Goal: Transaction & Acquisition: Obtain resource

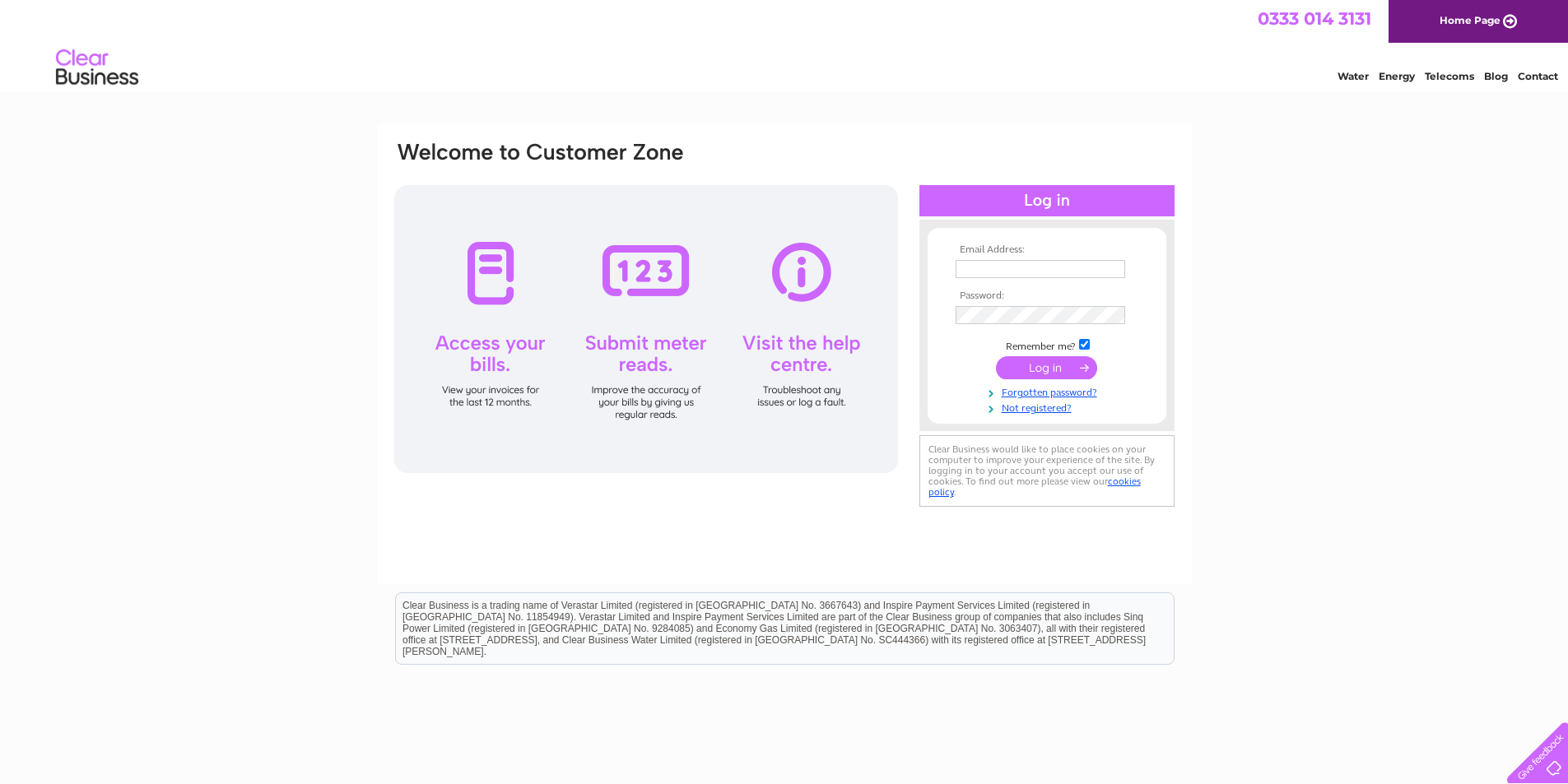
drag, startPoint x: 1003, startPoint y: 295, endPoint x: 994, endPoint y: 278, distance: 19.2
click at [1002, 292] on th "Password:" at bounding box center [1047, 296] width 191 height 12
click at [994, 278] on td at bounding box center [1047, 269] width 191 height 27
click at [998, 272] on input "text" at bounding box center [1039, 269] width 169 height 18
paste input "stevengurney@btinternet.com"
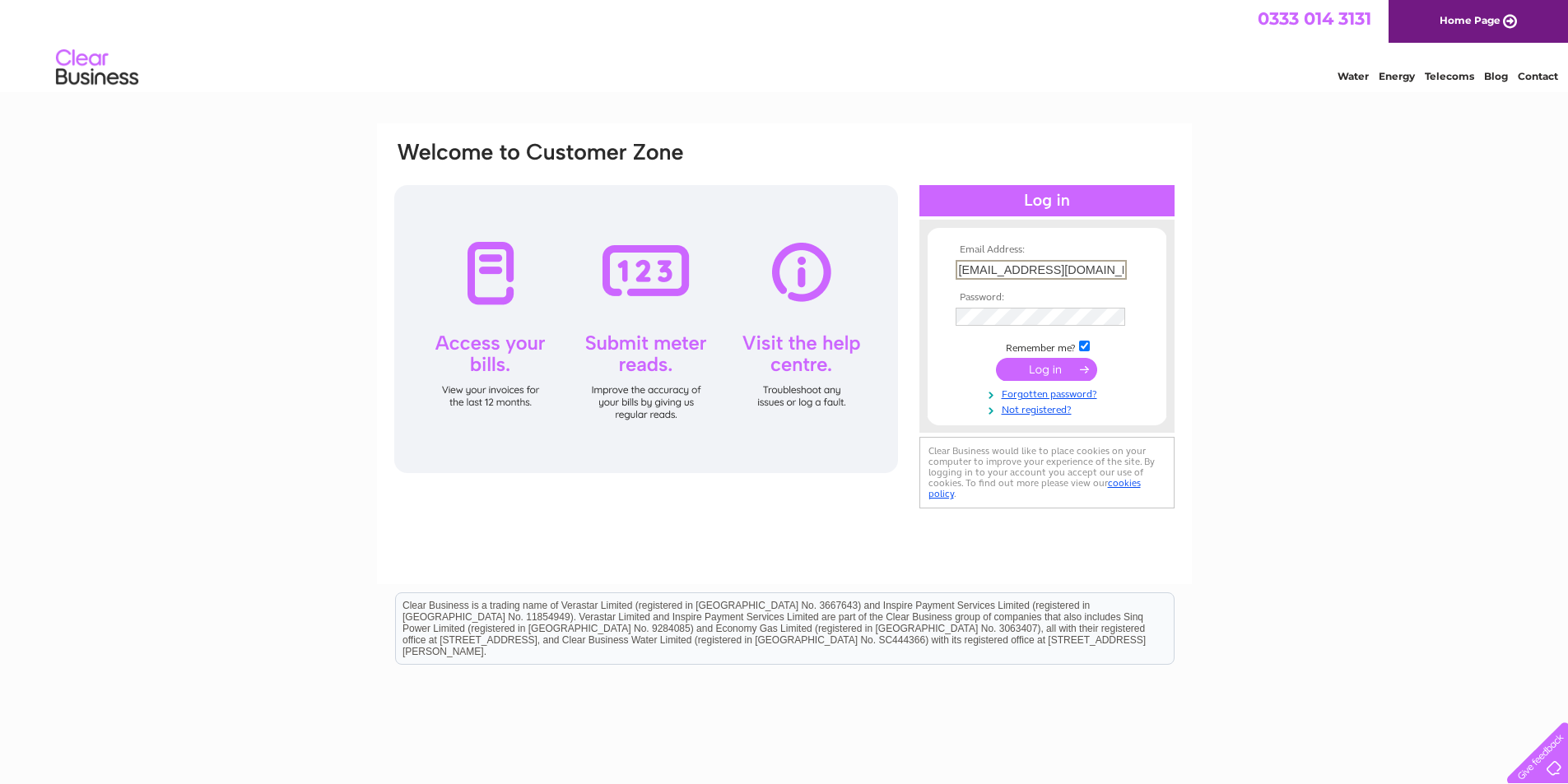
type input "stevengurney@btinternet.com"
click at [1084, 371] on input "submit" at bounding box center [1047, 369] width 102 height 23
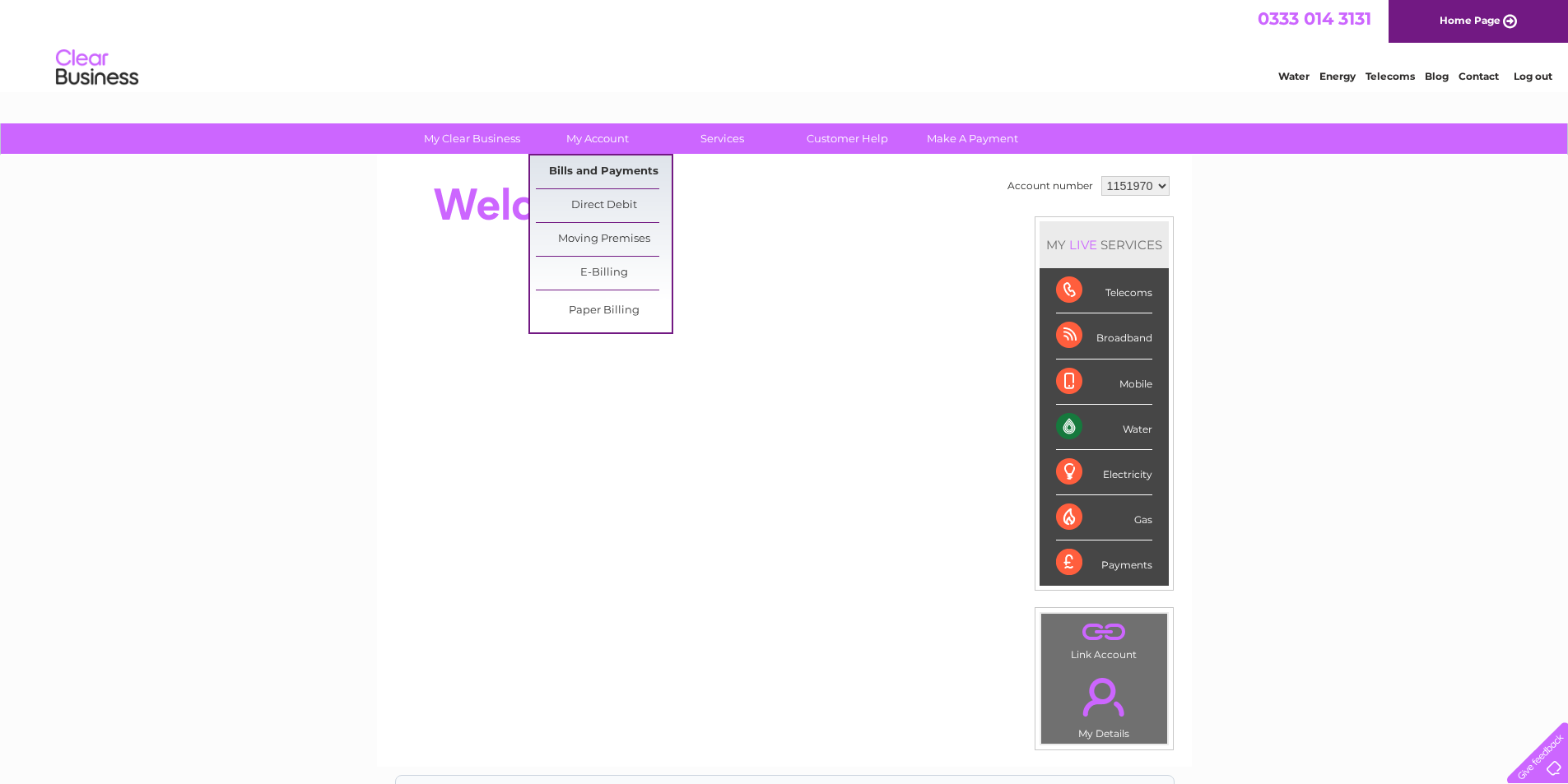
click at [621, 176] on link "Bills and Payments" at bounding box center [604, 172] width 135 height 33
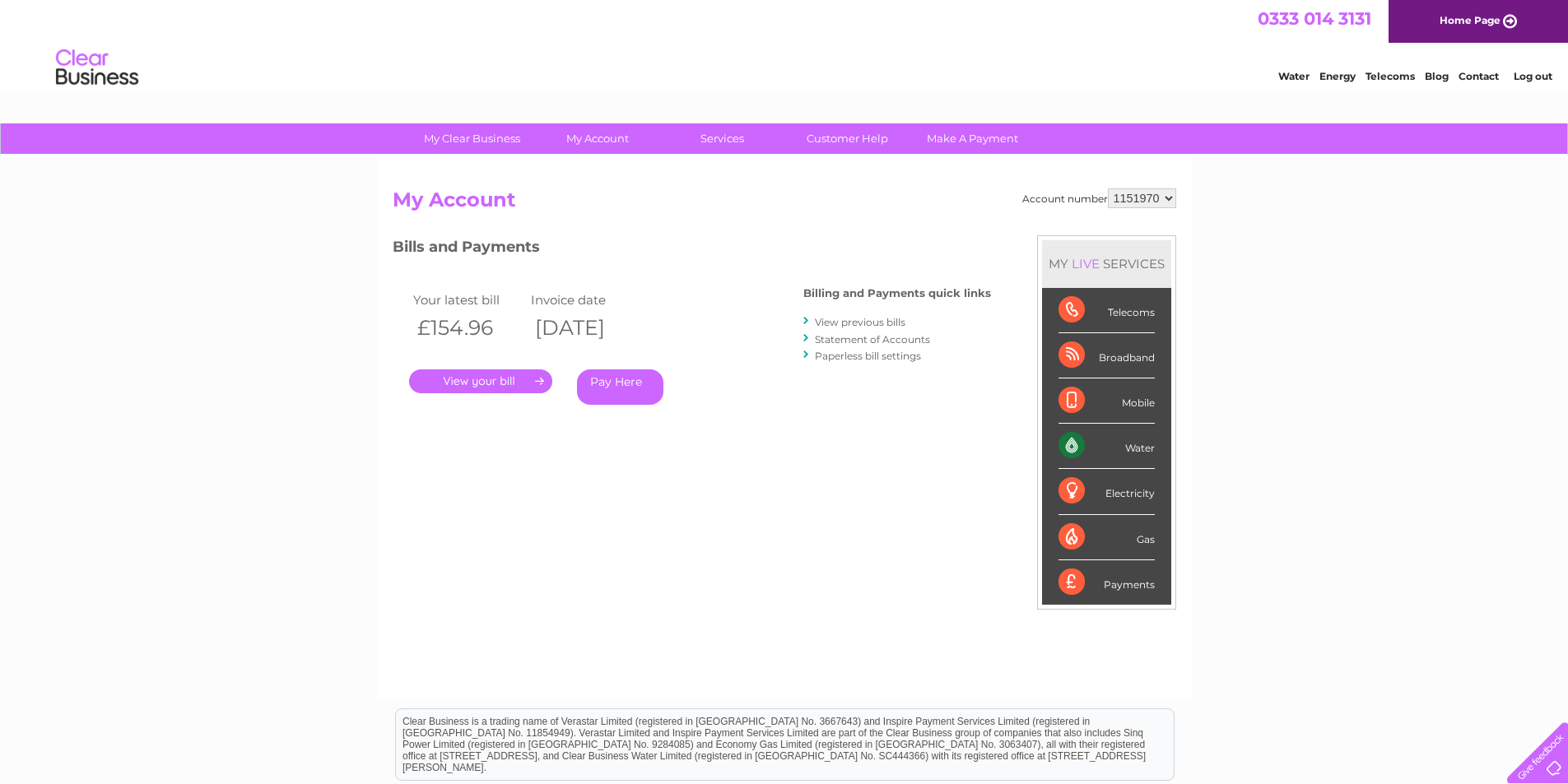
click at [499, 382] on link "." at bounding box center [480, 381] width 144 height 24
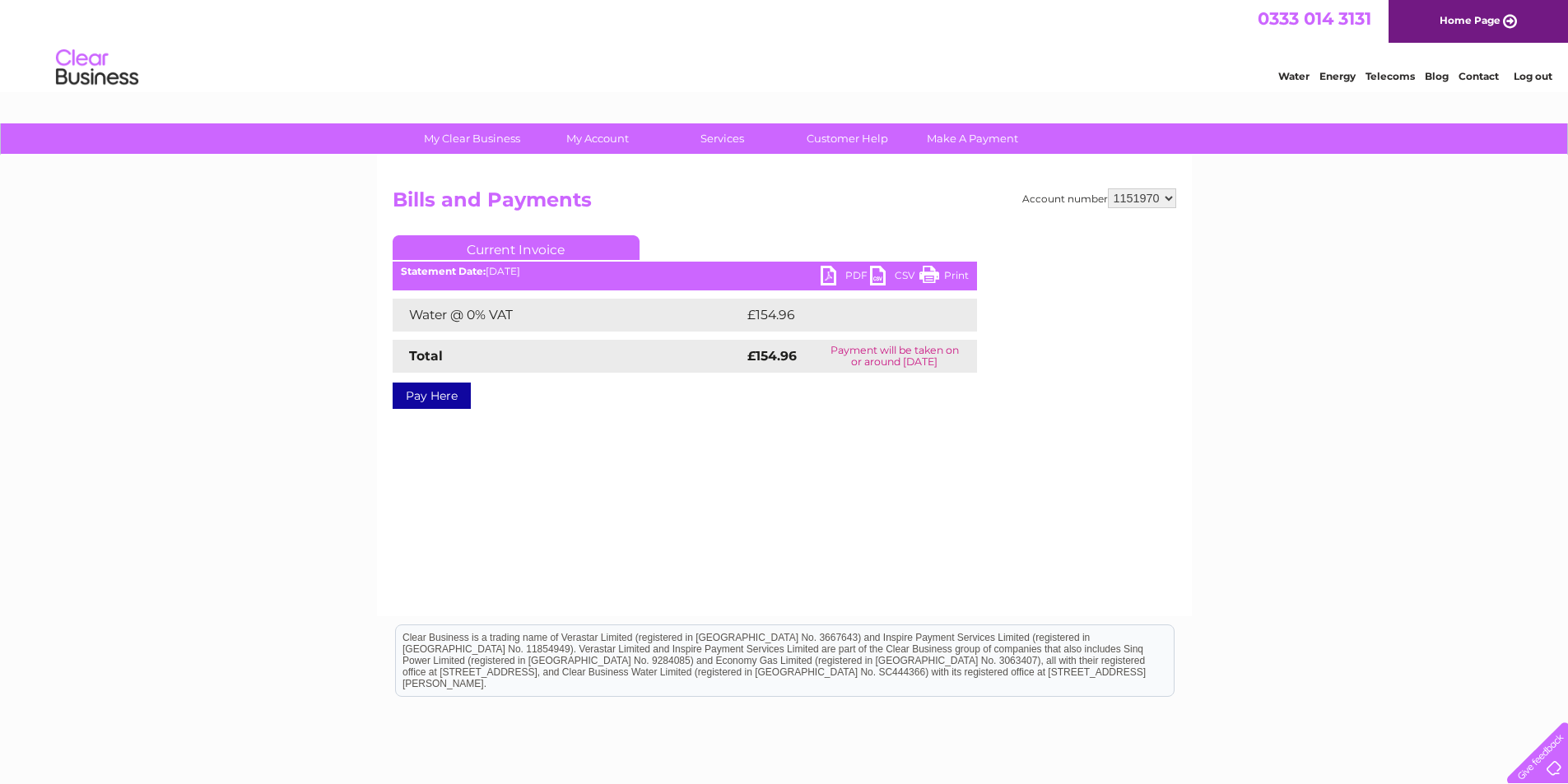
click at [1123, 182] on div "Account number 1151970 Bills and Payments Current Invoice PDF CSV Print £154.96" at bounding box center [784, 386] width 815 height 461
click at [1154, 209] on h2 "Bills and Payments" at bounding box center [784, 204] width 783 height 31
click at [1151, 198] on select "1151970" at bounding box center [1142, 199] width 69 height 20
click at [1215, 191] on div "My Clear Business Login Details My Details My Preferences Link Account My Accou…" at bounding box center [784, 510] width 1568 height 775
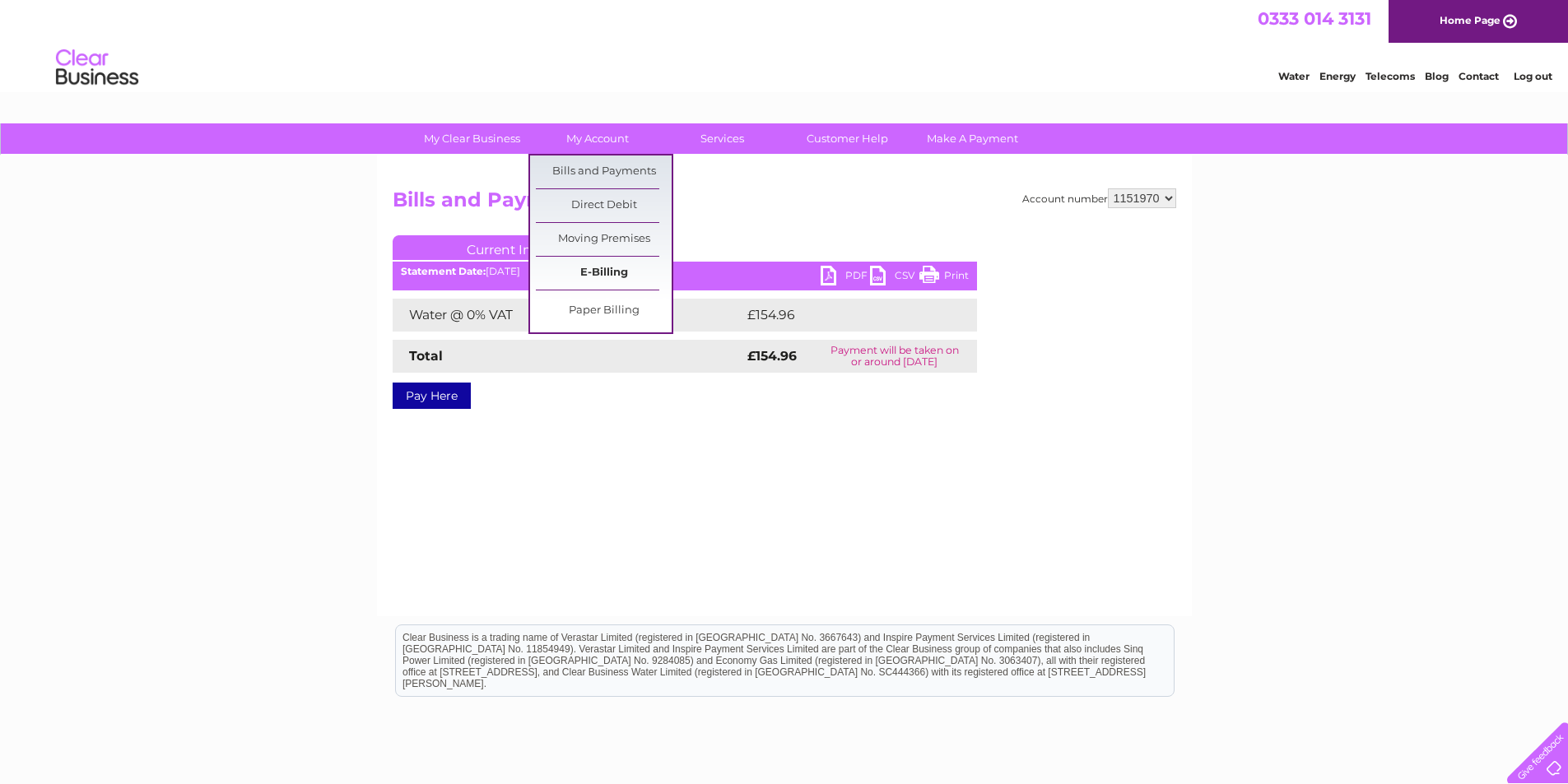
click at [621, 284] on link "E-Billing" at bounding box center [604, 274] width 135 height 33
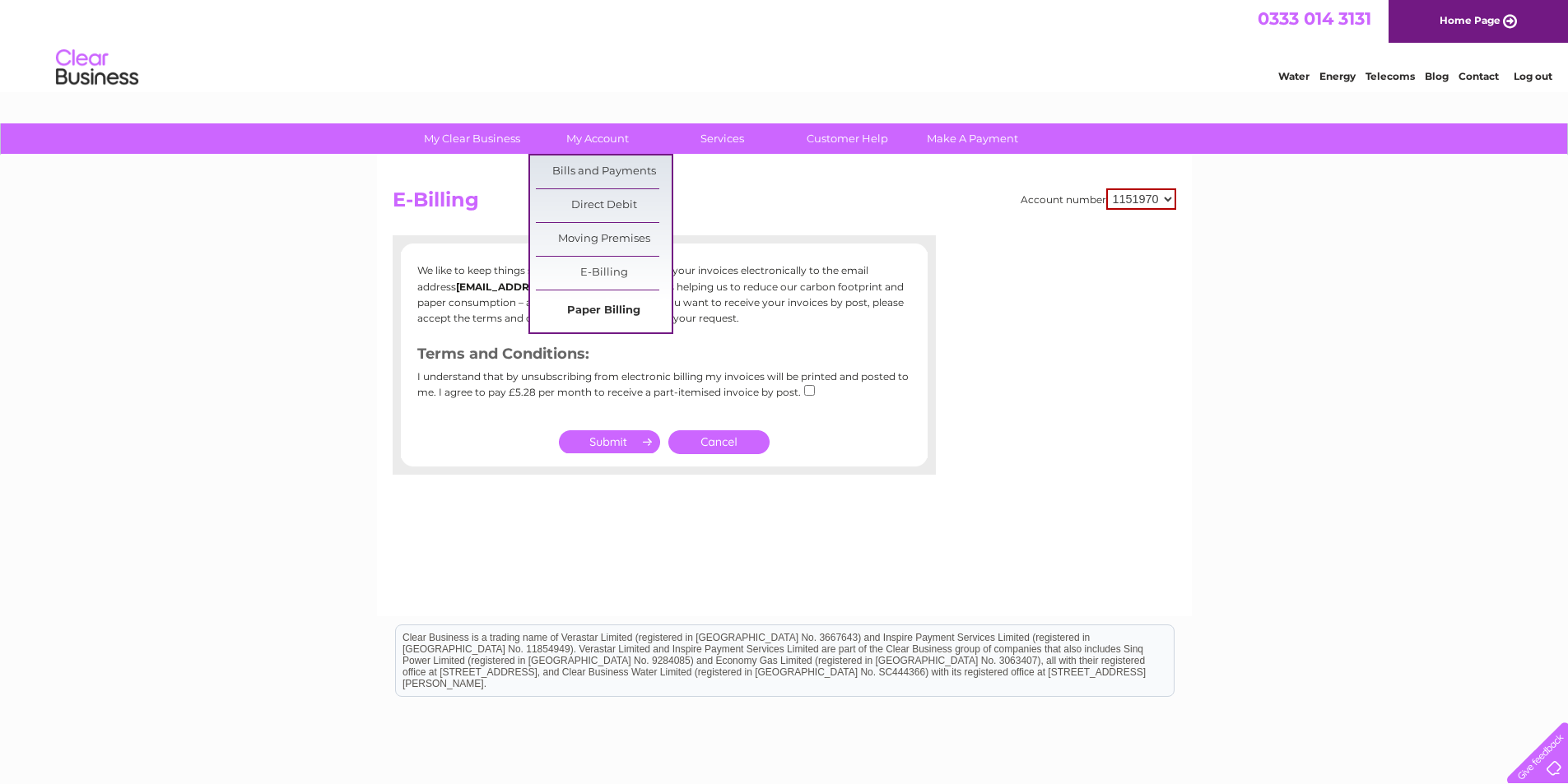
click at [618, 306] on link "Paper Billing" at bounding box center [604, 311] width 135 height 33
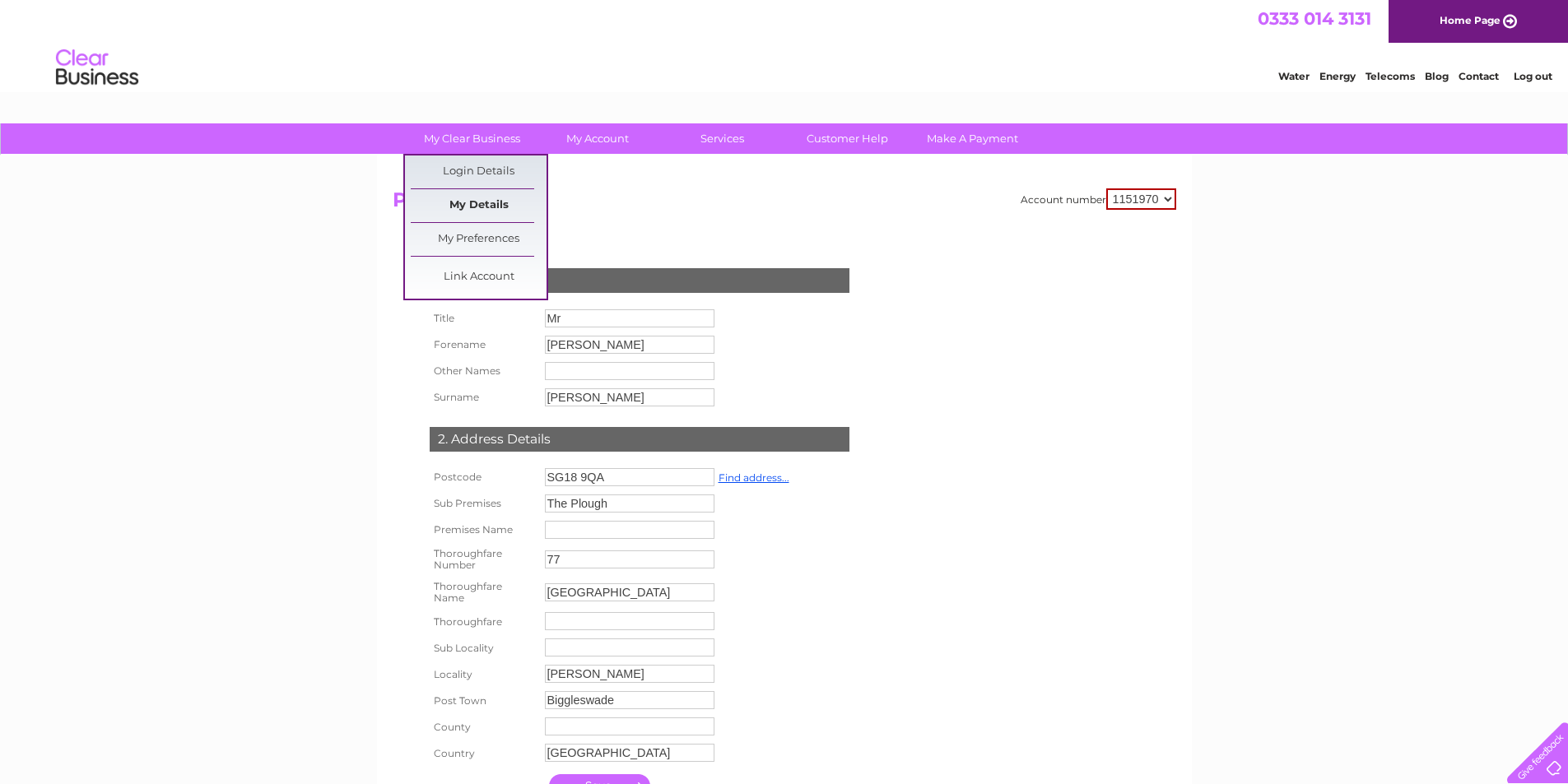
click at [504, 221] on link "My Details" at bounding box center [478, 206] width 135 height 33
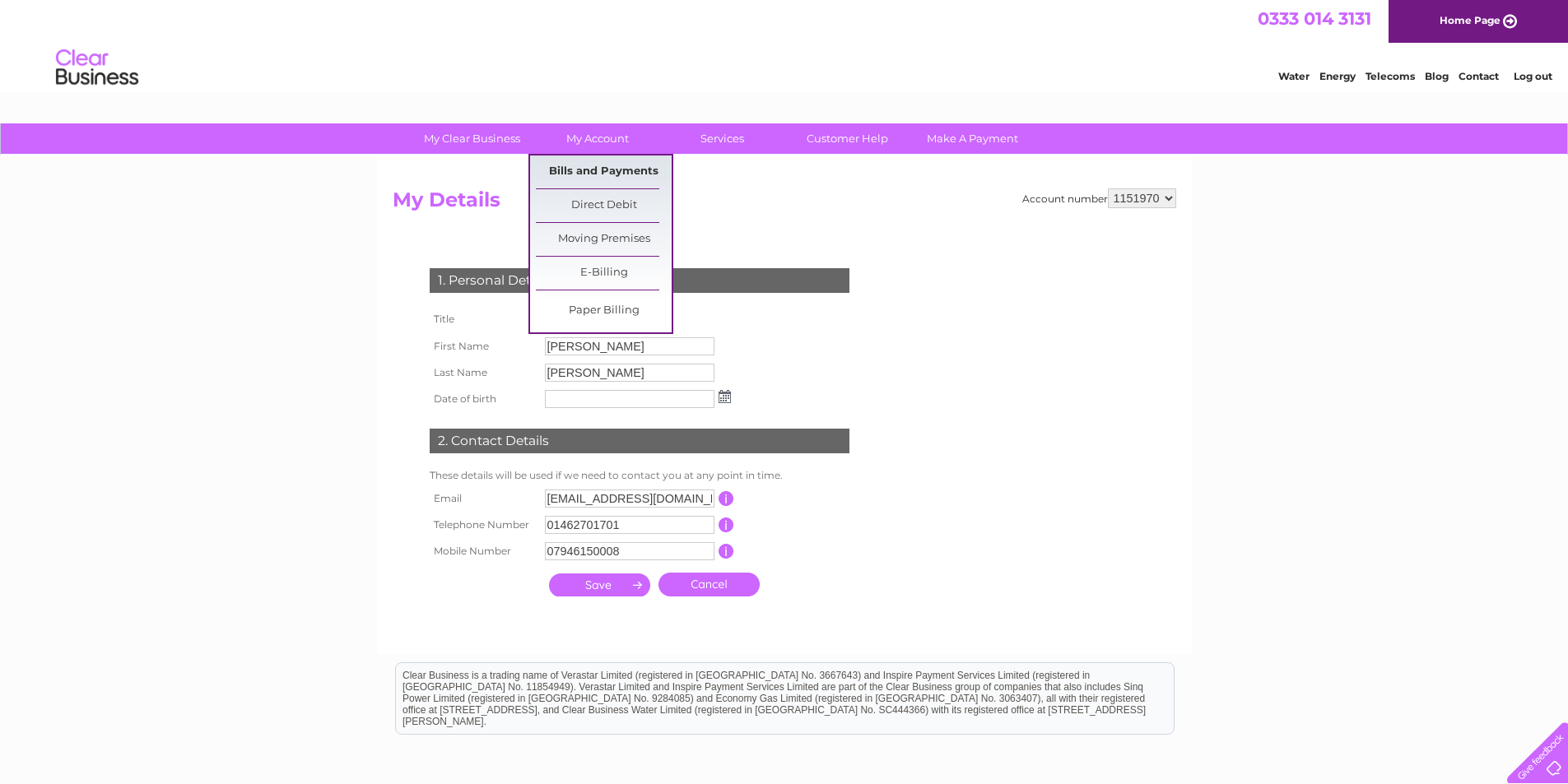
click at [604, 169] on link "Bills and Payments" at bounding box center [604, 172] width 135 height 33
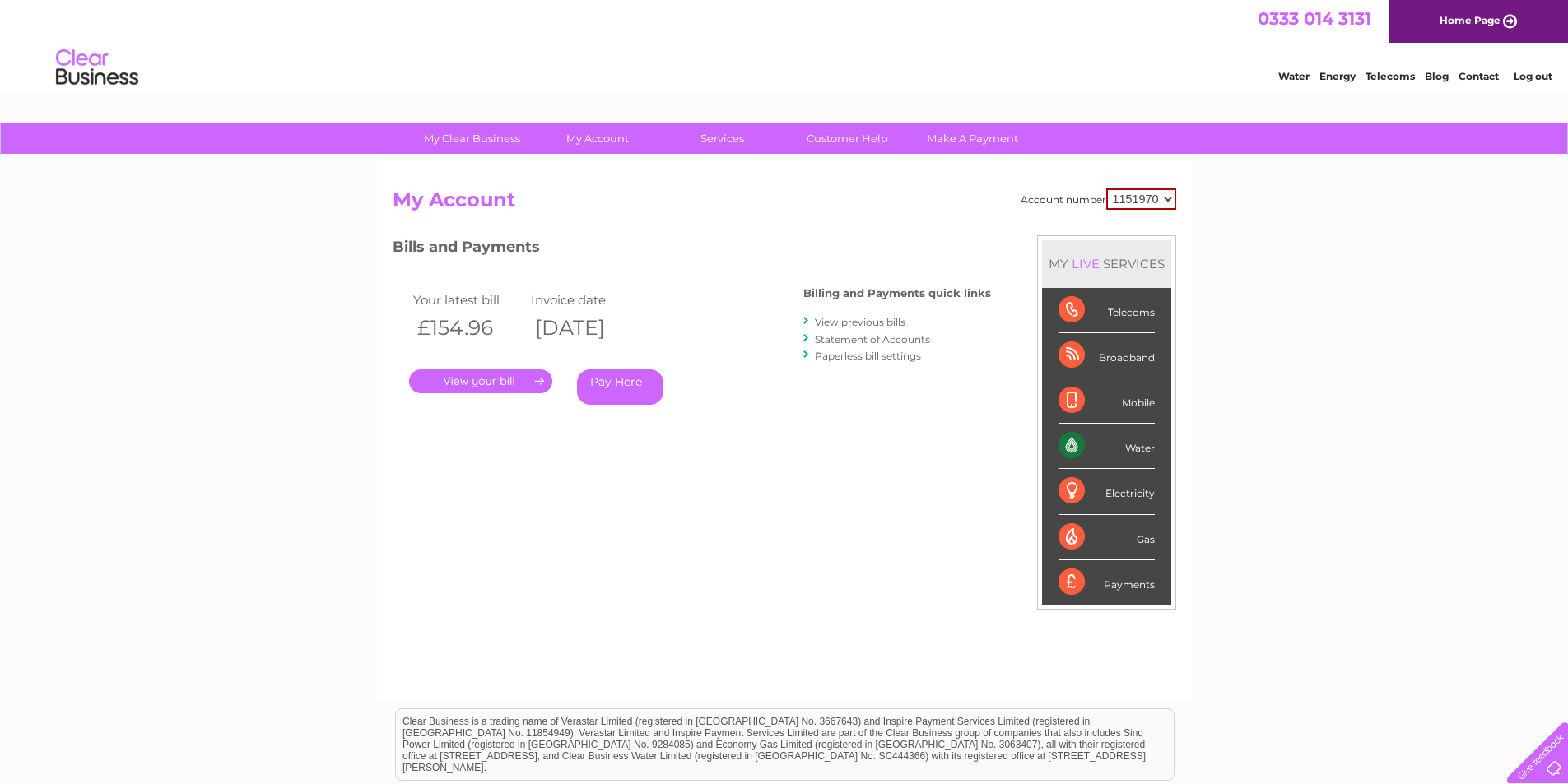
click at [849, 322] on link "View previous bills" at bounding box center [860, 321] width 91 height 12
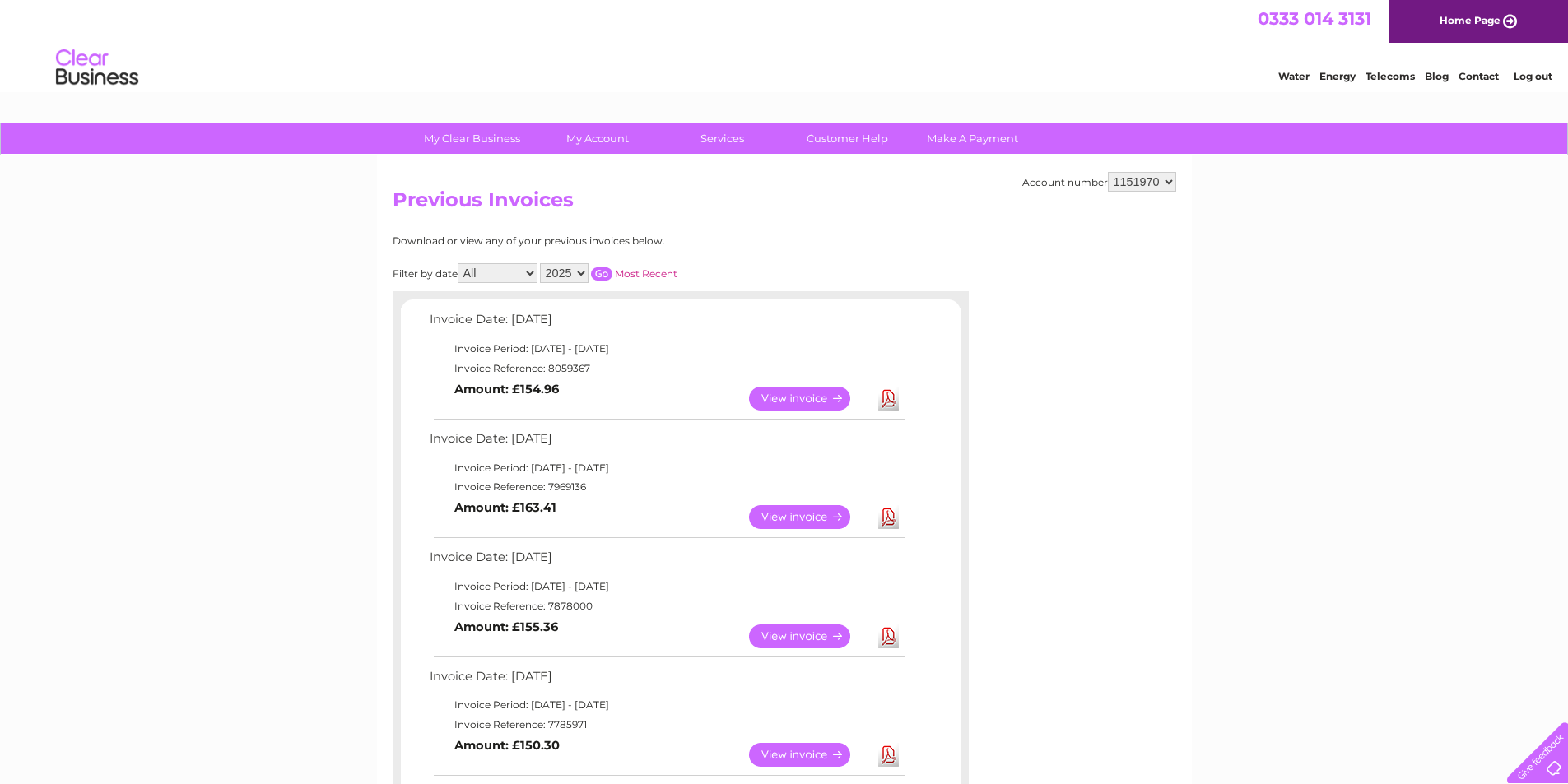
click at [888, 646] on link "Download" at bounding box center [888, 637] width 20 height 24
click at [815, 643] on link "View" at bounding box center [810, 637] width 121 height 24
click at [891, 755] on link "Download" at bounding box center [888, 755] width 20 height 24
click at [813, 513] on link "View" at bounding box center [810, 517] width 121 height 24
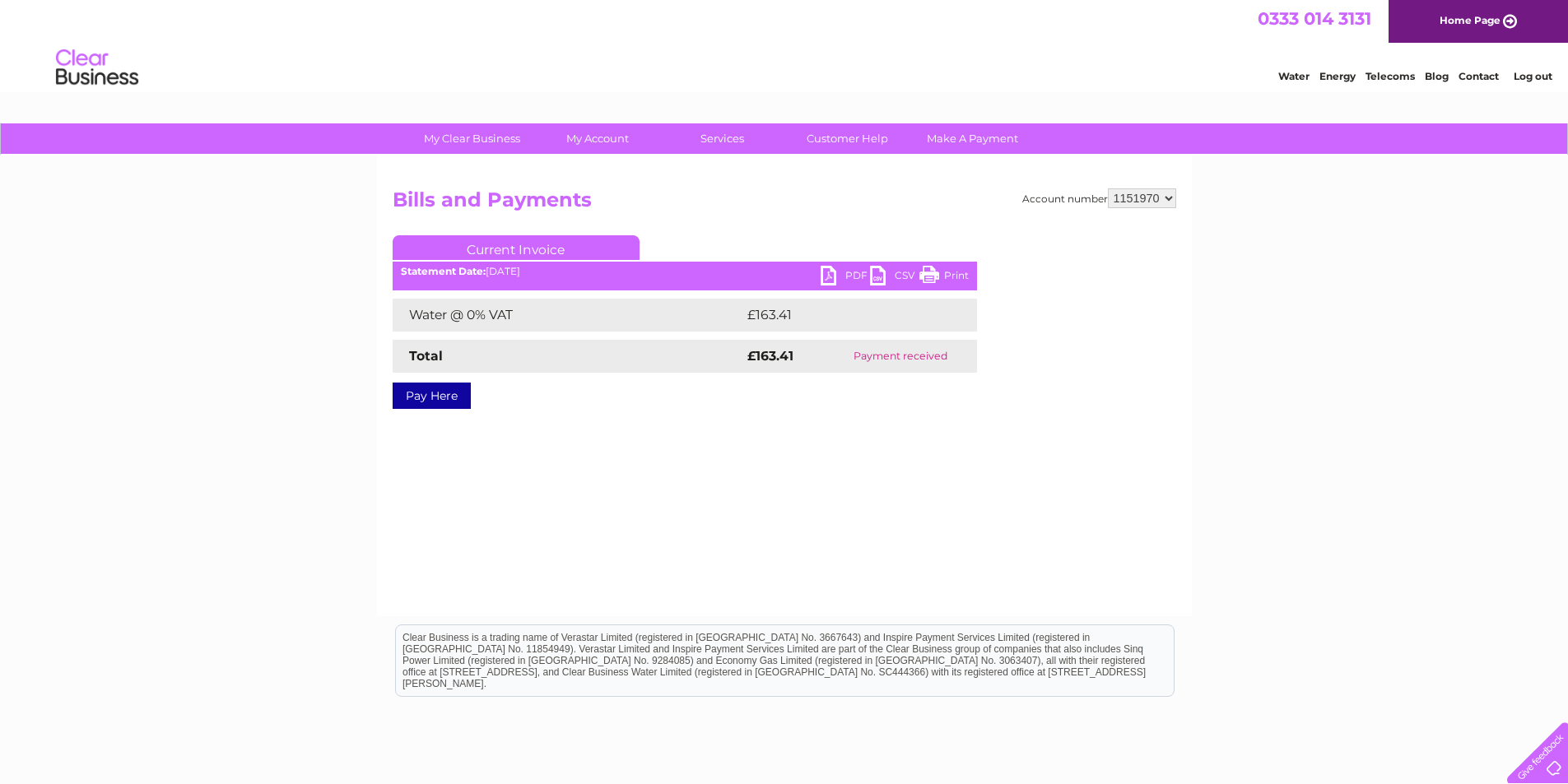
click at [841, 289] on link "PDF" at bounding box center [845, 278] width 49 height 24
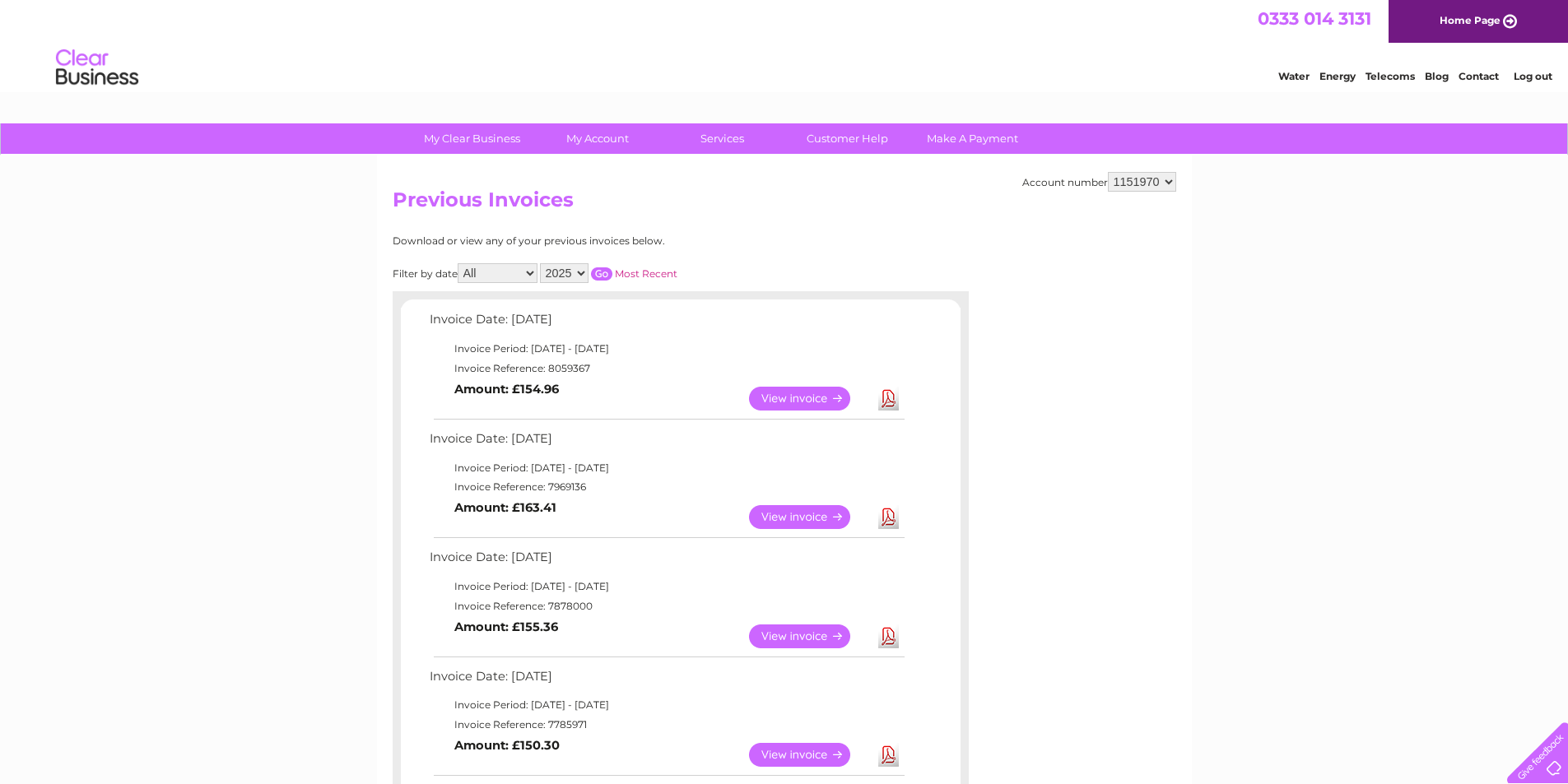
click at [813, 401] on link "View" at bounding box center [810, 399] width 121 height 24
